Goal: Information Seeking & Learning: Learn about a topic

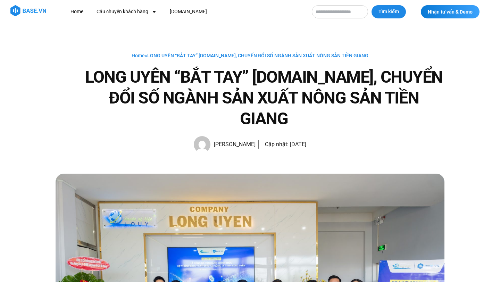
scroll to position [1507, 0]
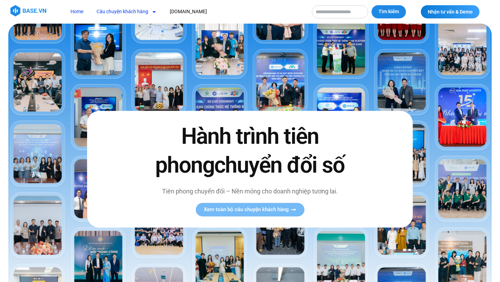
click at [111, 15] on link "Câu chuyện khách hàng" at bounding box center [126, 11] width 70 height 13
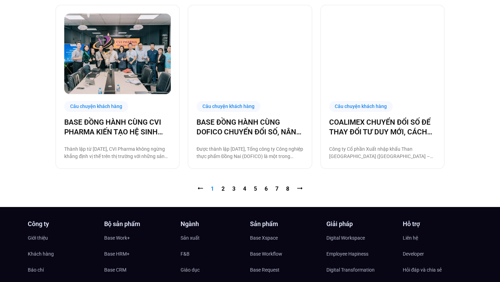
scroll to position [701, 0]
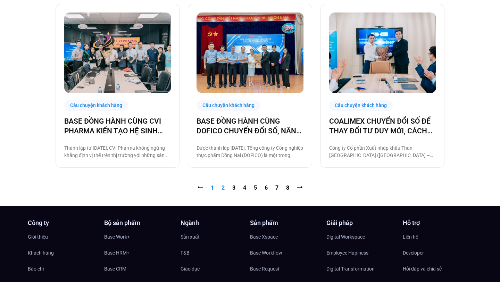
click at [222, 188] on link "Trang 2" at bounding box center [222, 187] width 3 height 7
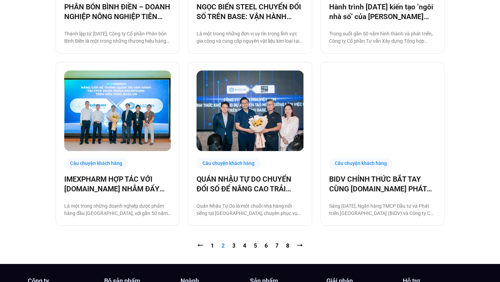
scroll to position [701, 0]
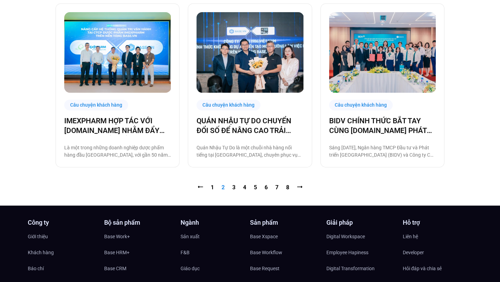
click at [230, 187] on nav "⭠ Trang 1 Trang 2 Trang 3 Trang 4 Trang 5 Trang 6 Trang 7 Trang 8 ⭢" at bounding box center [250, 187] width 389 height 8
click at [234, 188] on link "Trang 3" at bounding box center [233, 187] width 3 height 7
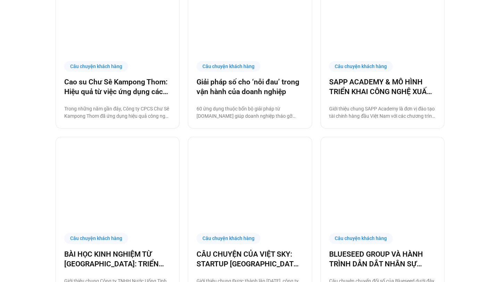
scroll to position [668, 0]
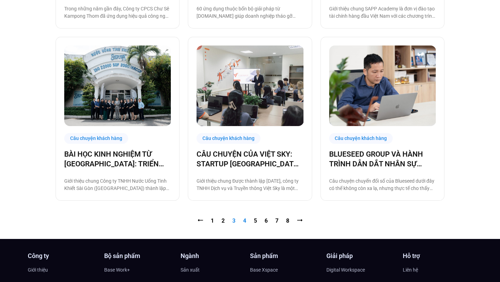
click at [244, 223] on link "Trang 4" at bounding box center [244, 220] width 3 height 7
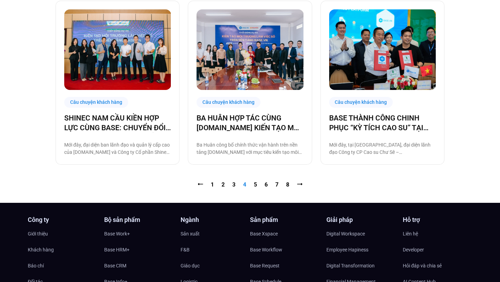
scroll to position [747, 0]
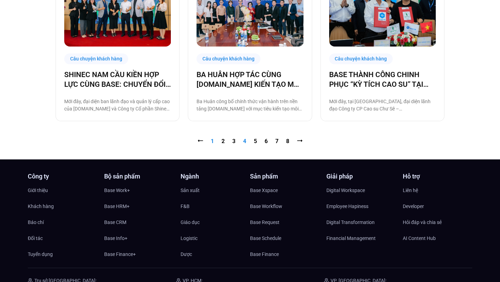
click at [211, 142] on link "Trang 1" at bounding box center [212, 141] width 3 height 7
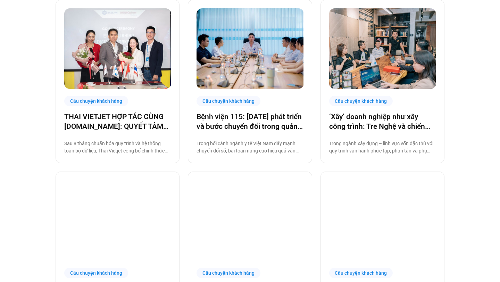
scroll to position [270, 0]
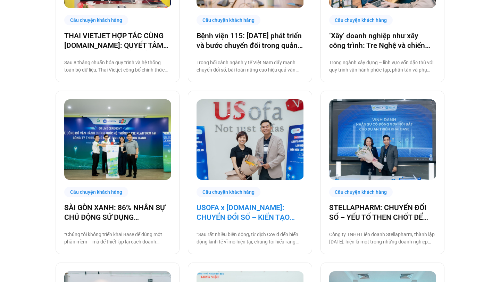
click at [238, 217] on link "USOFA x BASE.VN: CHUYỂN ĐỔI SỐ – KIẾN TẠO NỘI LỰC CHINH PHỤC THỊ TRƯỜNG QUỐC TẾ" at bounding box center [249, 212] width 107 height 19
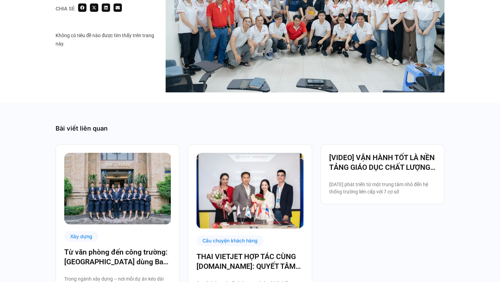
scroll to position [1397, 0]
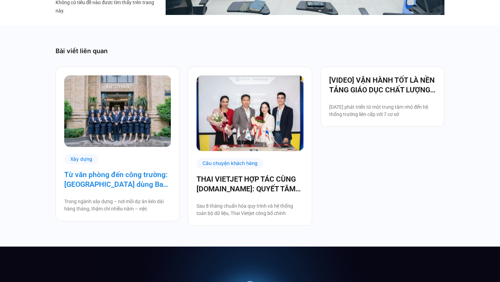
click at [155, 170] on link "Từ văn phòng đến công trường: [GEOGRAPHIC_DATA] dùng Base số hóa hệ thống quản …" at bounding box center [117, 179] width 107 height 19
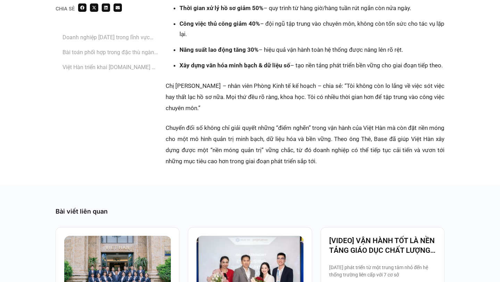
scroll to position [1780, 0]
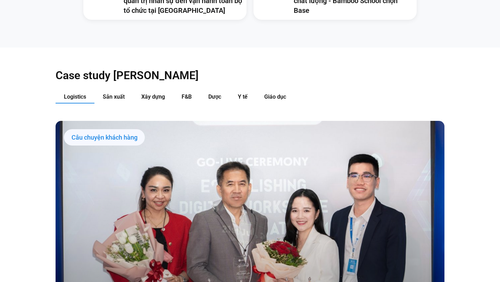
scroll to position [683, 0]
